Goal: Communication & Community: Answer question/provide support

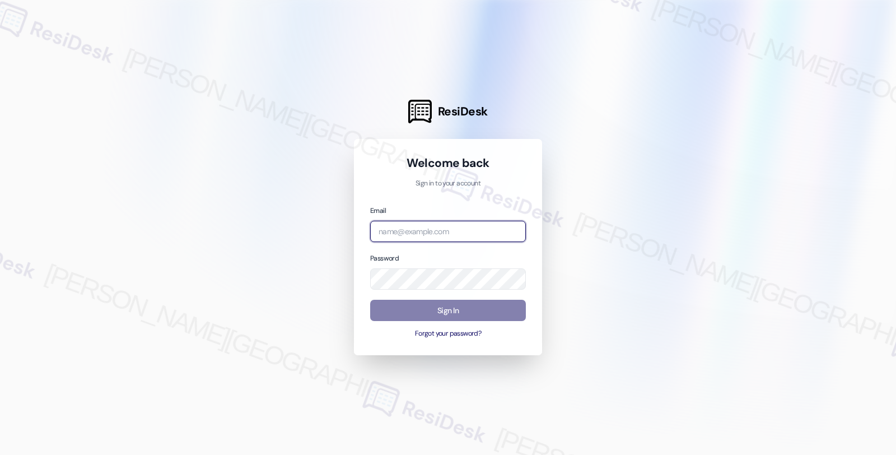
click at [445, 225] on input "email" at bounding box center [448, 232] width 156 height 22
type input "automated-surveys-orion_housing-fides.[PERSON_NAME]@orion_[DOMAIN_NAME]"
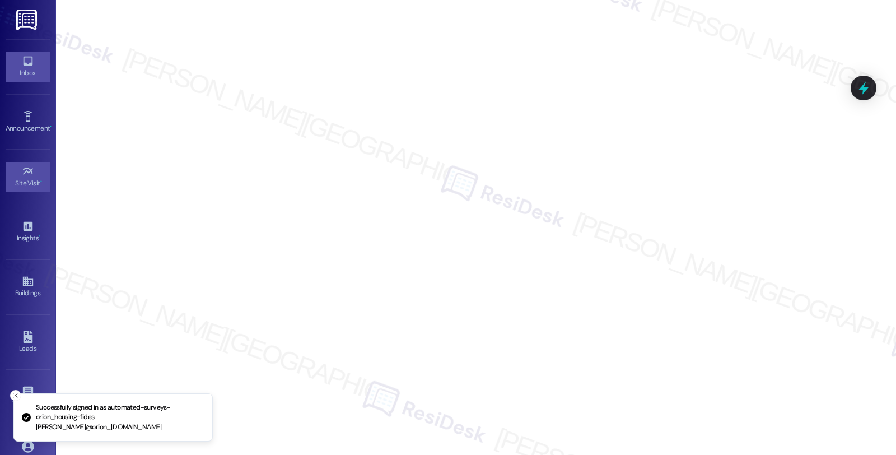
click at [10, 63] on link "Inbox" at bounding box center [28, 67] width 45 height 30
